Goal: Information Seeking & Learning: Understand process/instructions

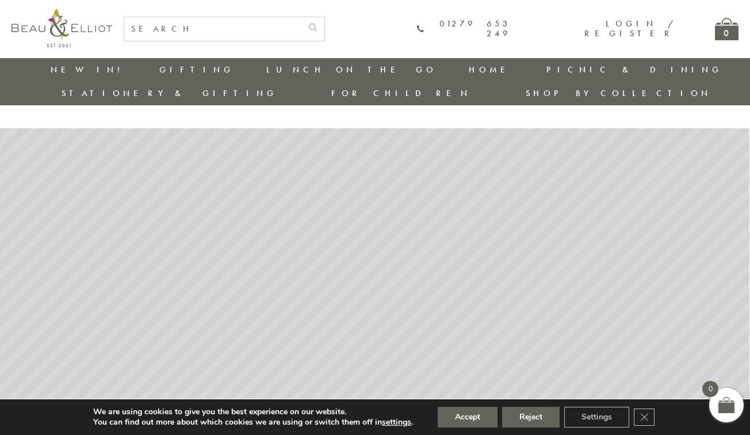
scroll to position [2359, 0]
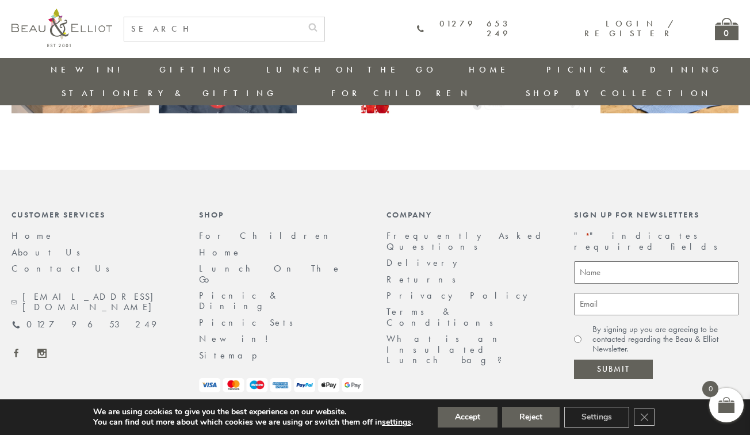
click at [421, 305] on link "Terms & Conditions" at bounding box center [444, 316] width 114 height 22
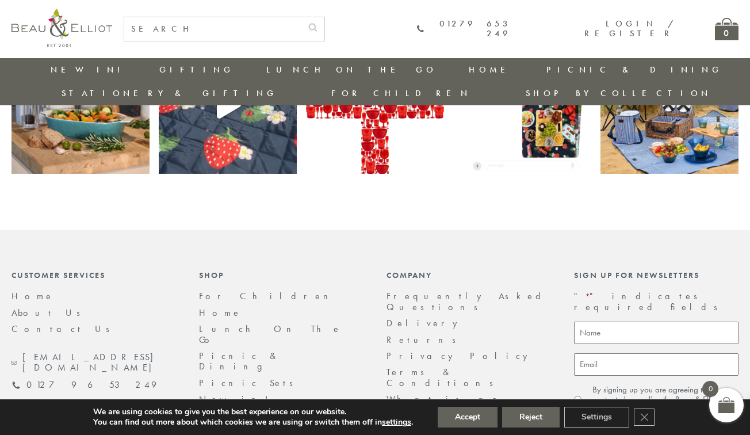
click at [421, 366] on link "Terms & Conditions" at bounding box center [444, 377] width 114 height 22
